Goal: Information Seeking & Learning: Learn about a topic

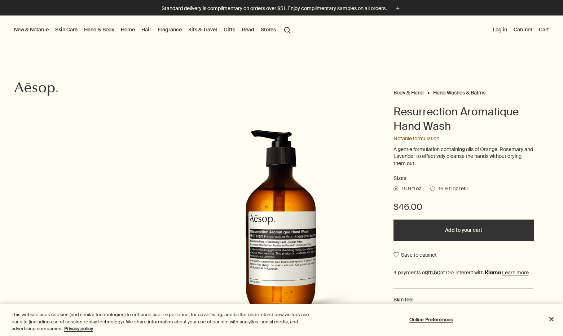
click at [64, 28] on link "Skin Care" at bounding box center [66, 29] width 25 height 9
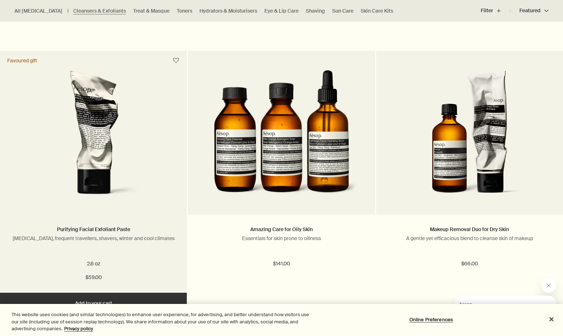
click at [91, 133] on img at bounding box center [94, 136] width 116 height 133
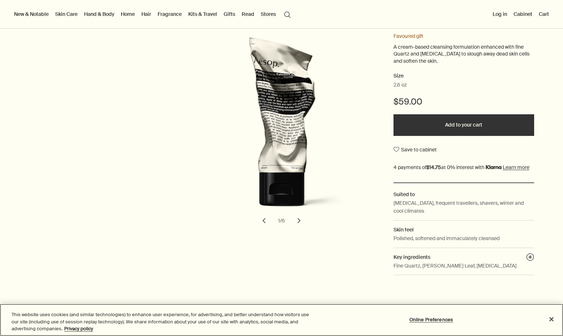
scroll to position [129, 0]
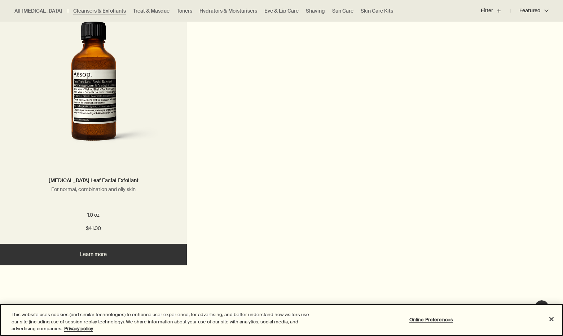
scroll to position [1556, 0]
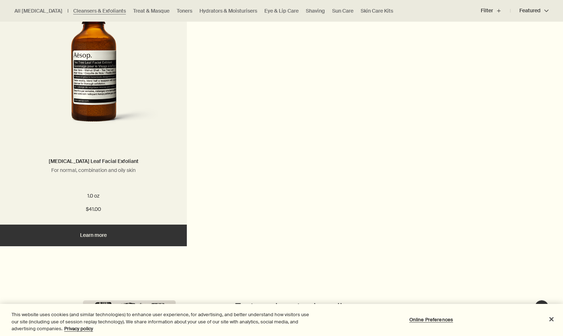
click at [94, 106] on img at bounding box center [93, 68] width 137 height 133
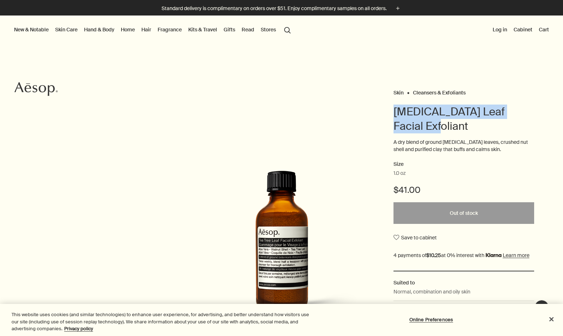
drag, startPoint x: 395, startPoint y: 110, endPoint x: 440, endPoint y: 124, distance: 47.2
click at [440, 124] on h1 "[MEDICAL_DATA] Leaf Facial Exfoliant" at bounding box center [463, 119] width 141 height 29
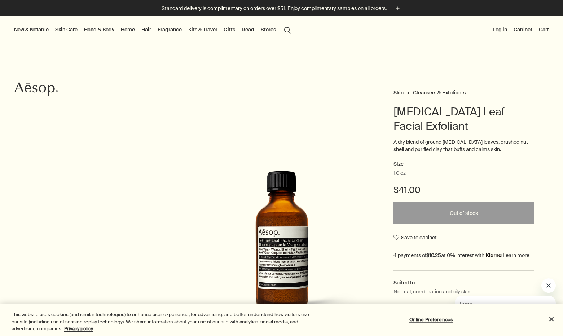
click at [362, 146] on div "Skin Cleansers & Exfoliants Tea Tree Leaf Facial Exfoliant A dry blend of groun…" at bounding box center [281, 249] width 563 height 323
